Goal: Find specific page/section: Find specific page/section

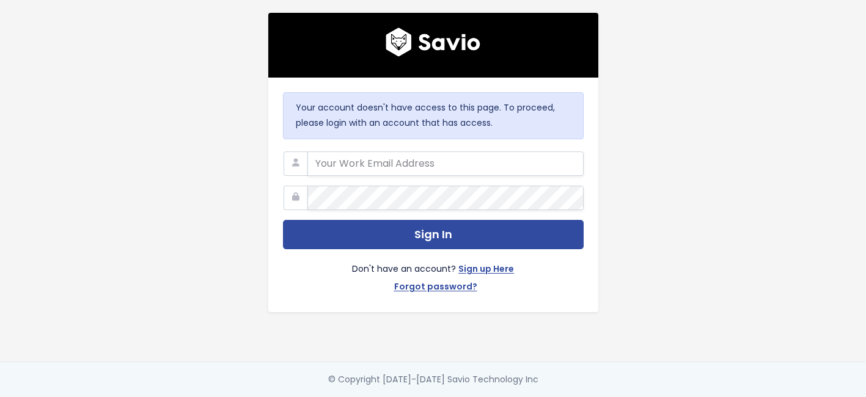
type input "[EMAIL_ADDRESS][DOMAIN_NAME]"
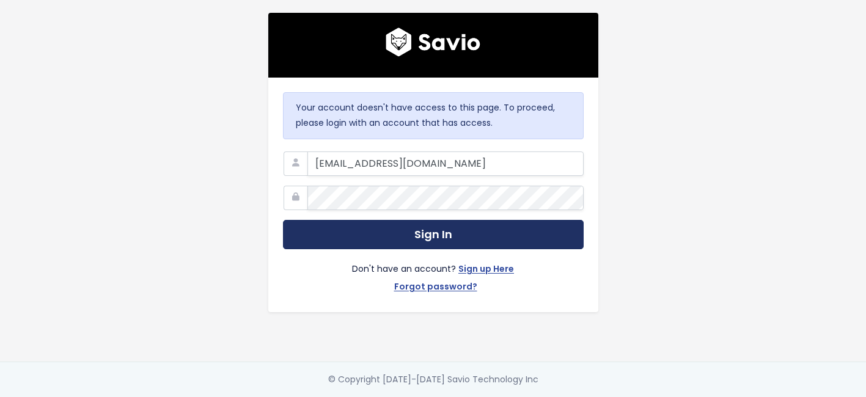
click at [380, 233] on button "Sign In" at bounding box center [433, 235] width 301 height 30
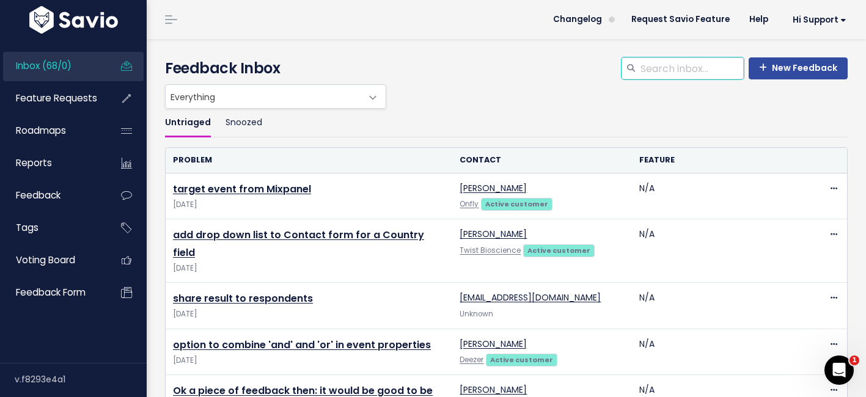
click at [672, 62] on input "search" at bounding box center [691, 68] width 105 height 22
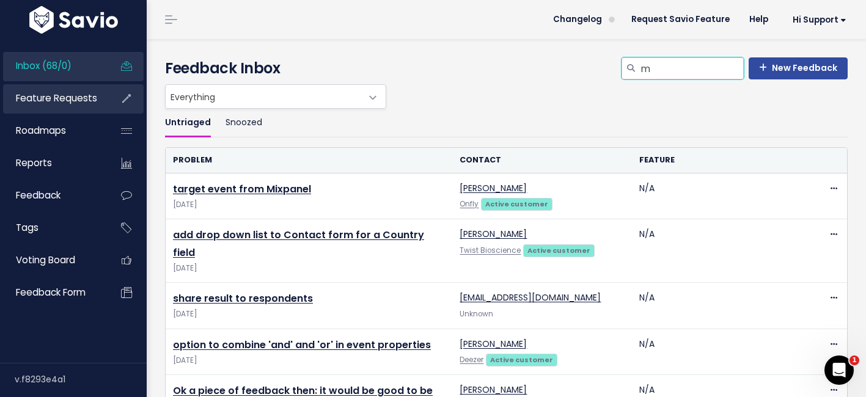
type input "m"
click at [78, 100] on span "Feature Requests" at bounding box center [56, 98] width 81 height 13
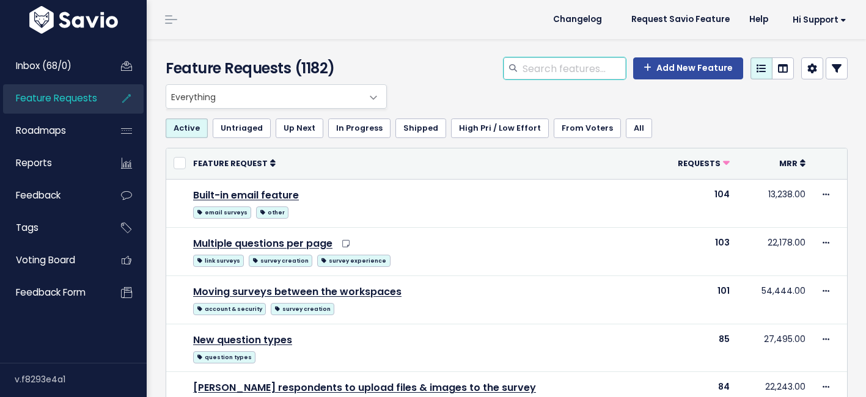
click at [548, 65] on input "search" at bounding box center [573, 68] width 105 height 22
type input "matrix"
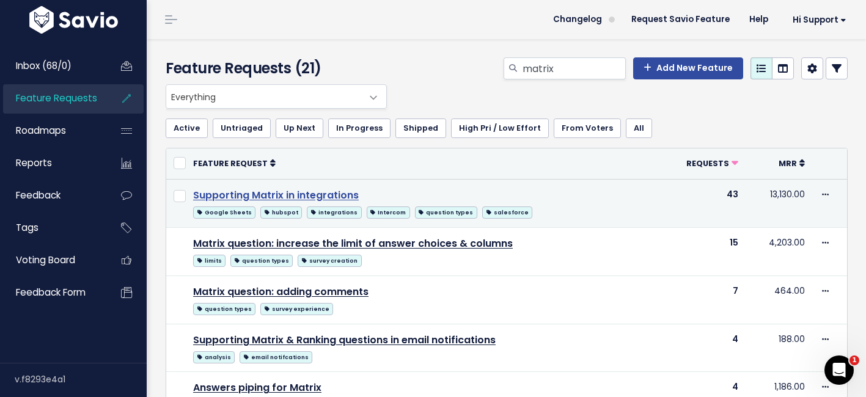
click at [334, 190] on link "Supporting Matrix in integrations" at bounding box center [276, 195] width 166 height 14
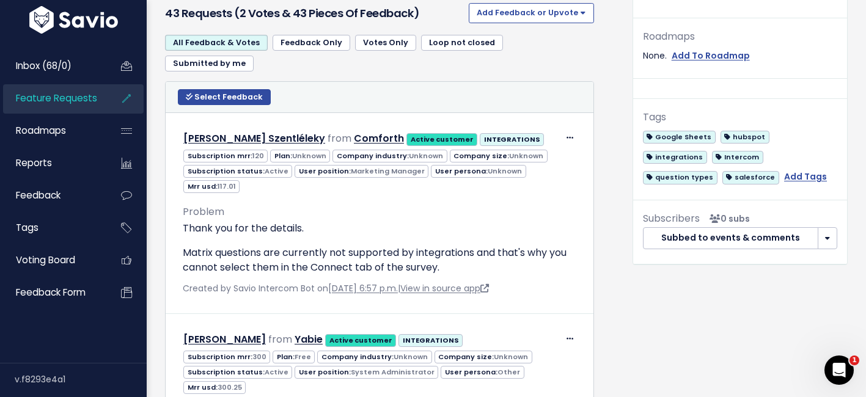
scroll to position [383, 0]
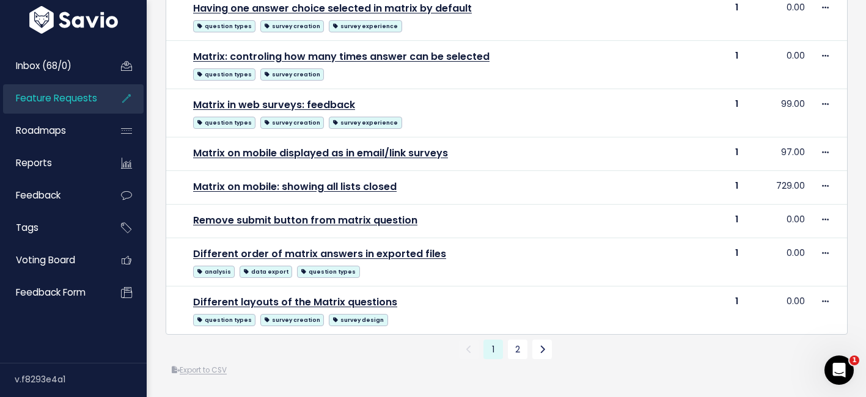
scroll to position [706, 0]
